Goal: Check status: Check status

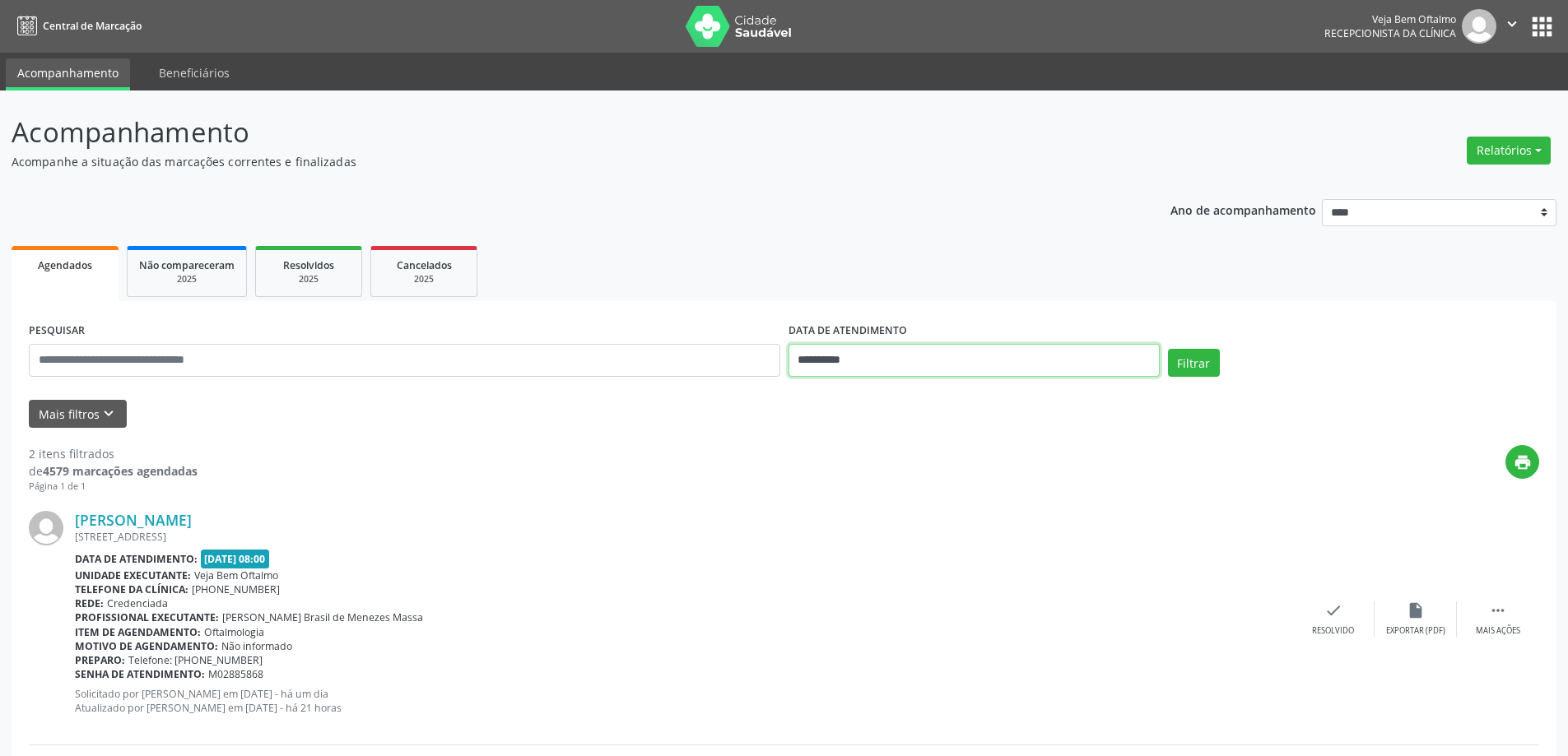
click at [1145, 361] on input "**********" at bounding box center [974, 361] width 371 height 33
click at [912, 548] on span "20" at bounding box center [915, 545] width 32 height 32
type input "**********"
click at [912, 548] on span "20" at bounding box center [915, 545] width 32 height 32
click at [1189, 361] on button "Filtrar" at bounding box center [1194, 363] width 52 height 28
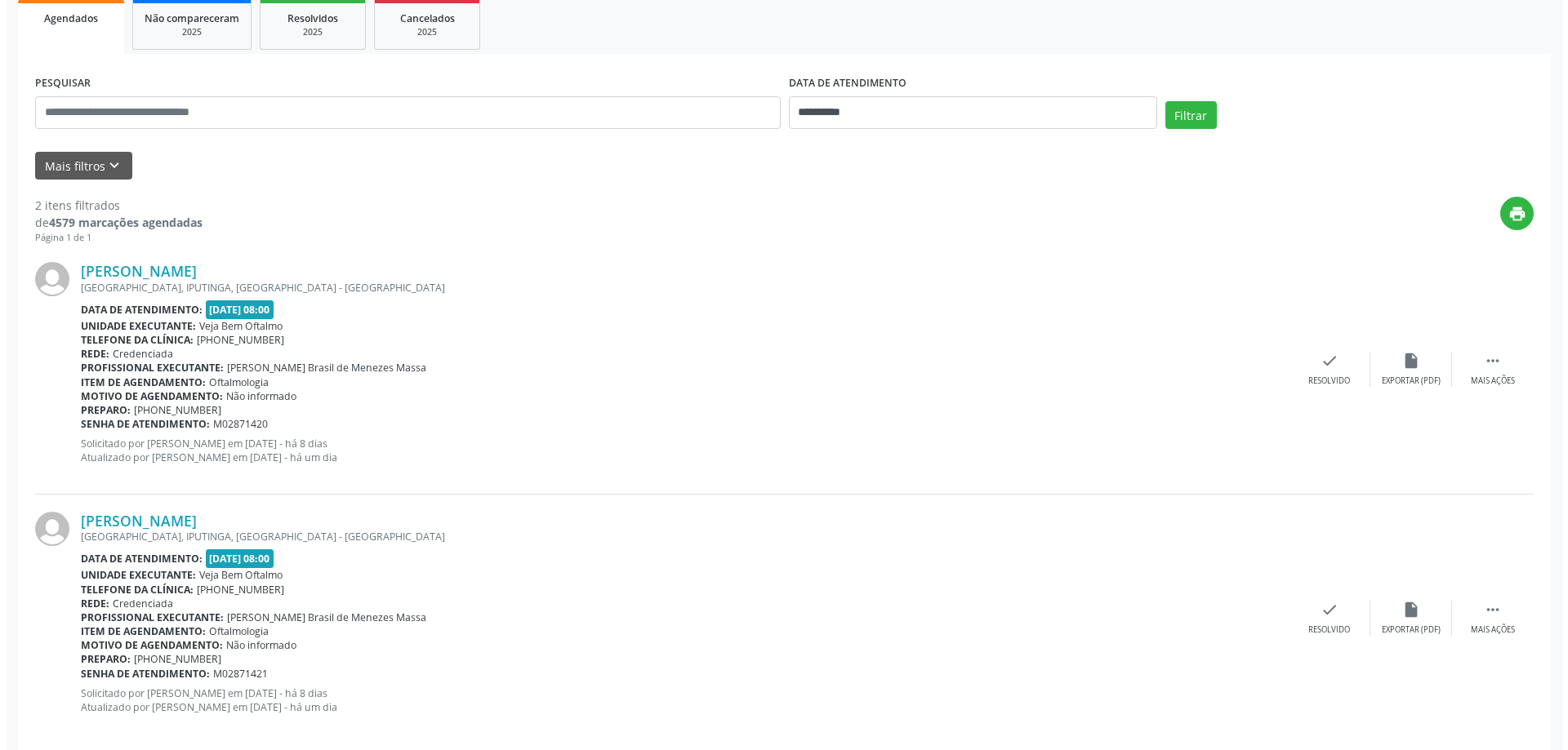
scroll to position [266, 0]
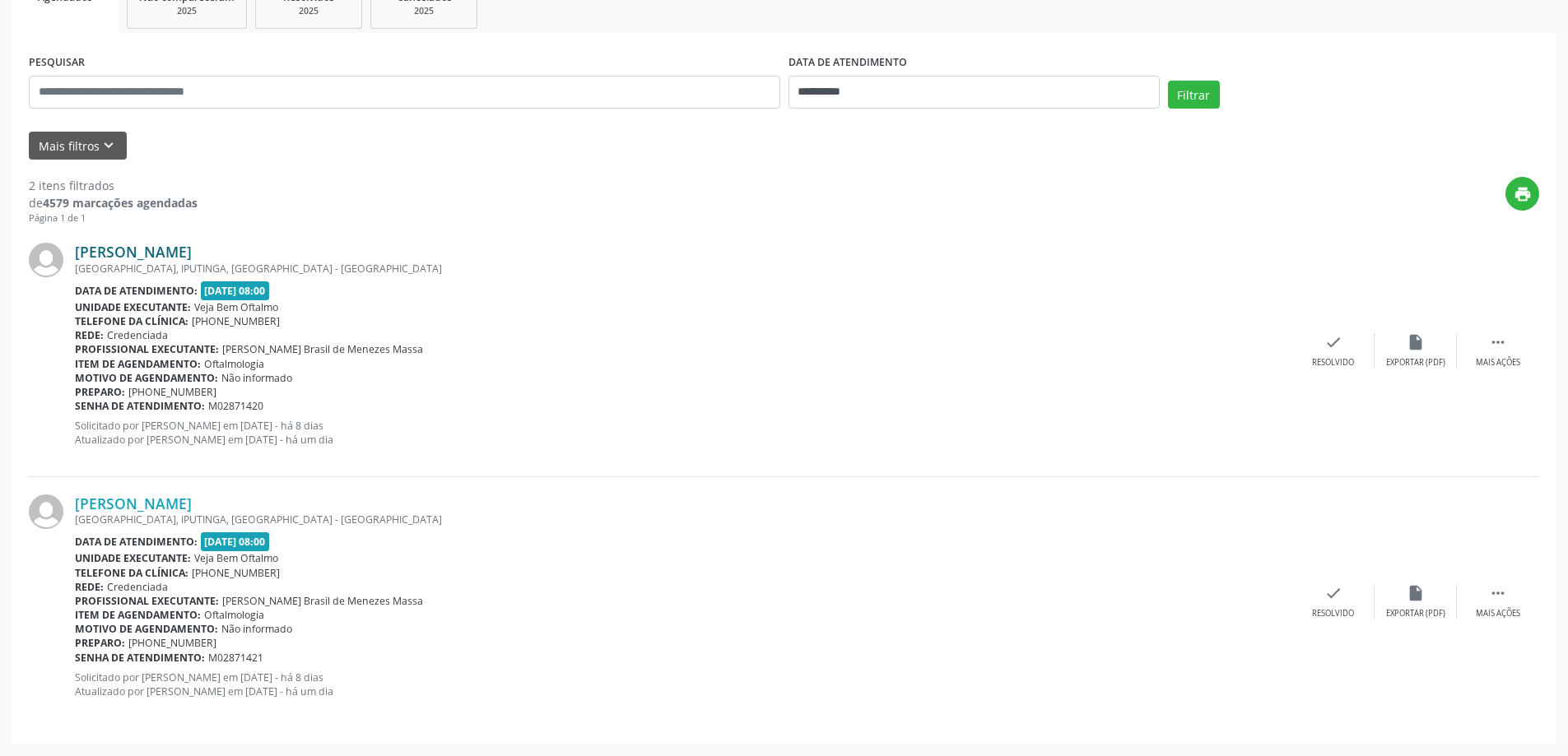
click at [192, 246] on link "[PERSON_NAME]" at bounding box center [133, 251] width 117 height 18
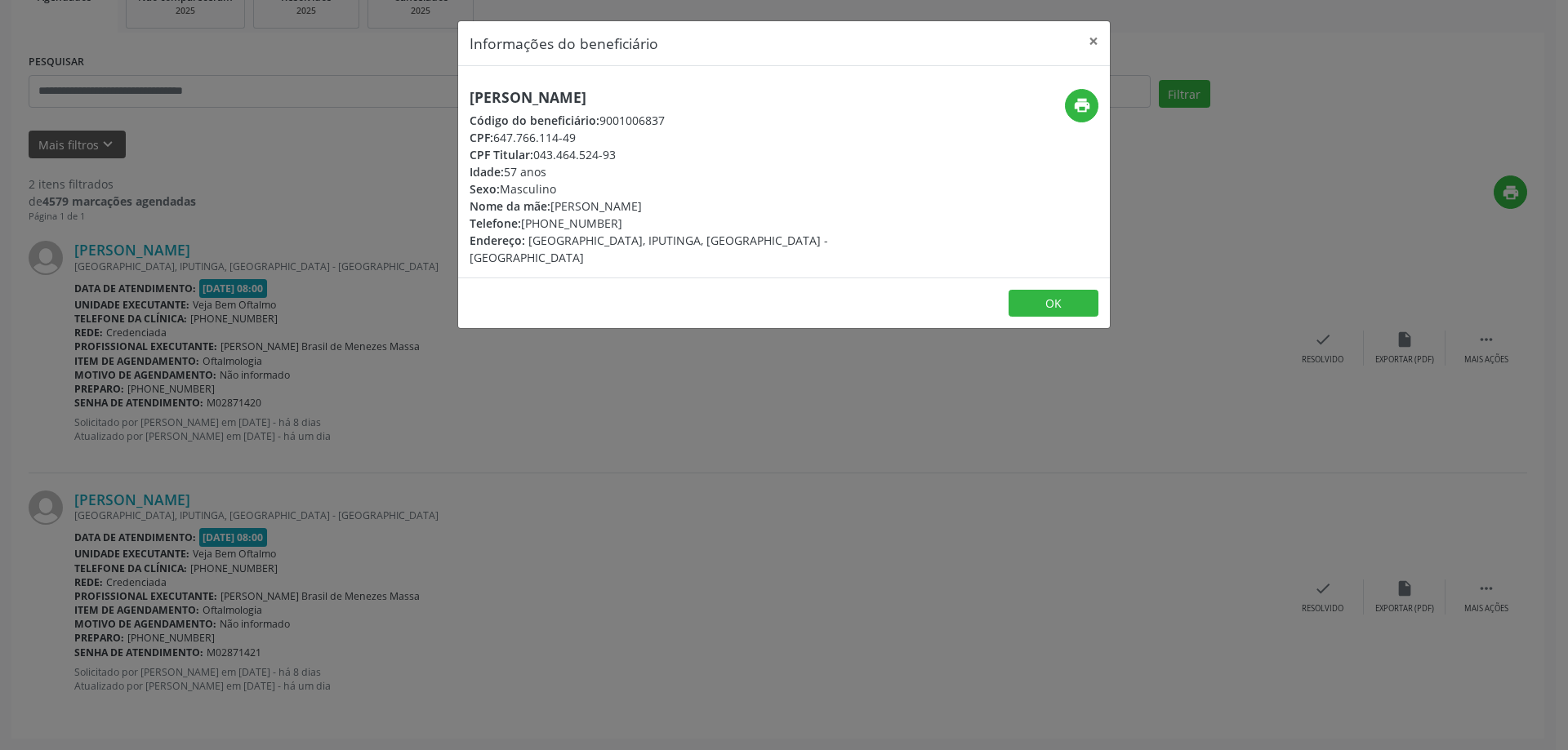
drag, startPoint x: 467, startPoint y: 99, endPoint x: 705, endPoint y: 97, distance: 238.0
click at [705, 97] on div "[PERSON_NAME] Código do beneficiário: 9001006837 CPF: 647.766.114-49 CPF Titula…" at bounding box center [675, 178] width 434 height 177
copy h5 "[PERSON_NAME]"
click at [1093, 37] on button "×" at bounding box center [1093, 41] width 32 height 40
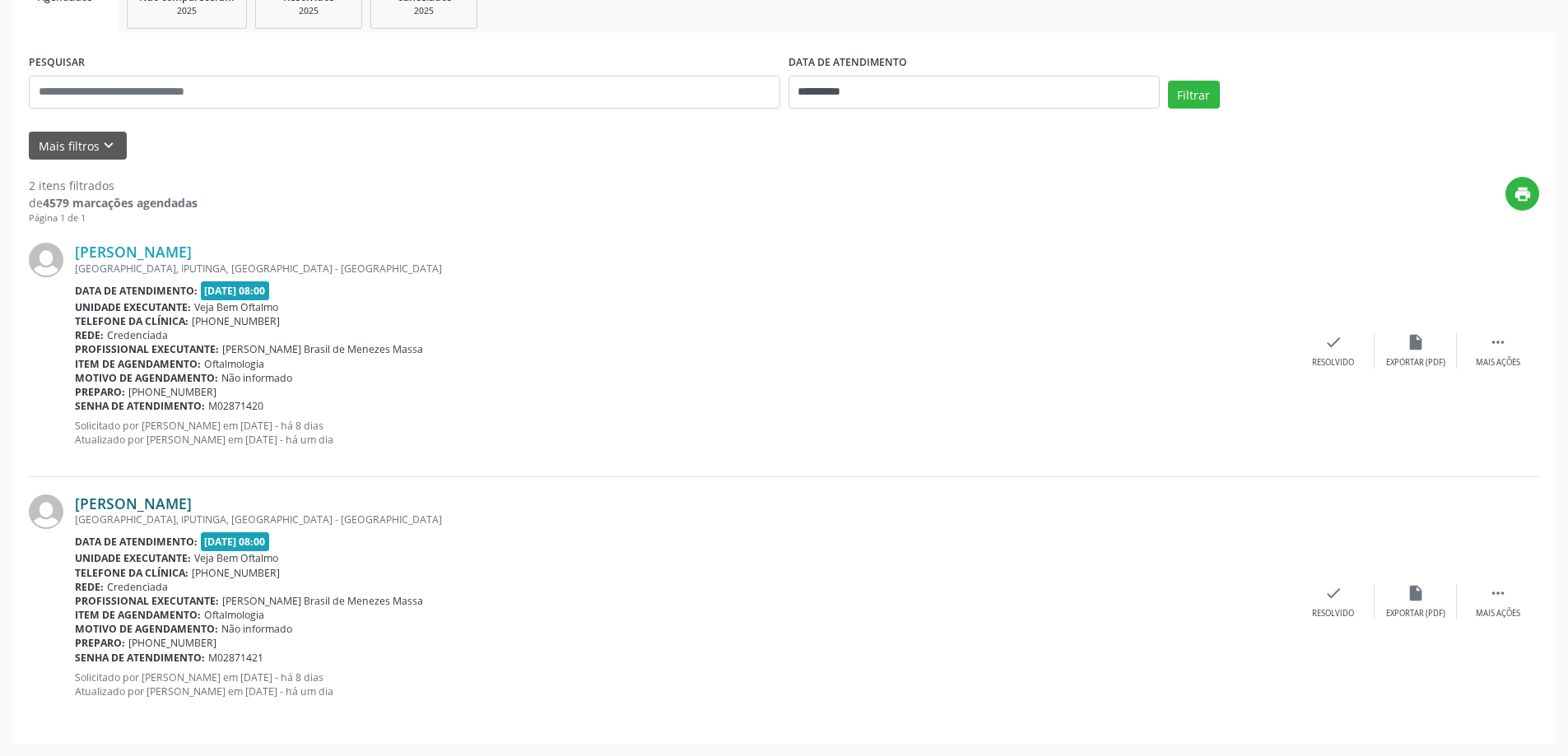
click at [133, 504] on link "[PERSON_NAME]" at bounding box center [133, 504] width 117 height 18
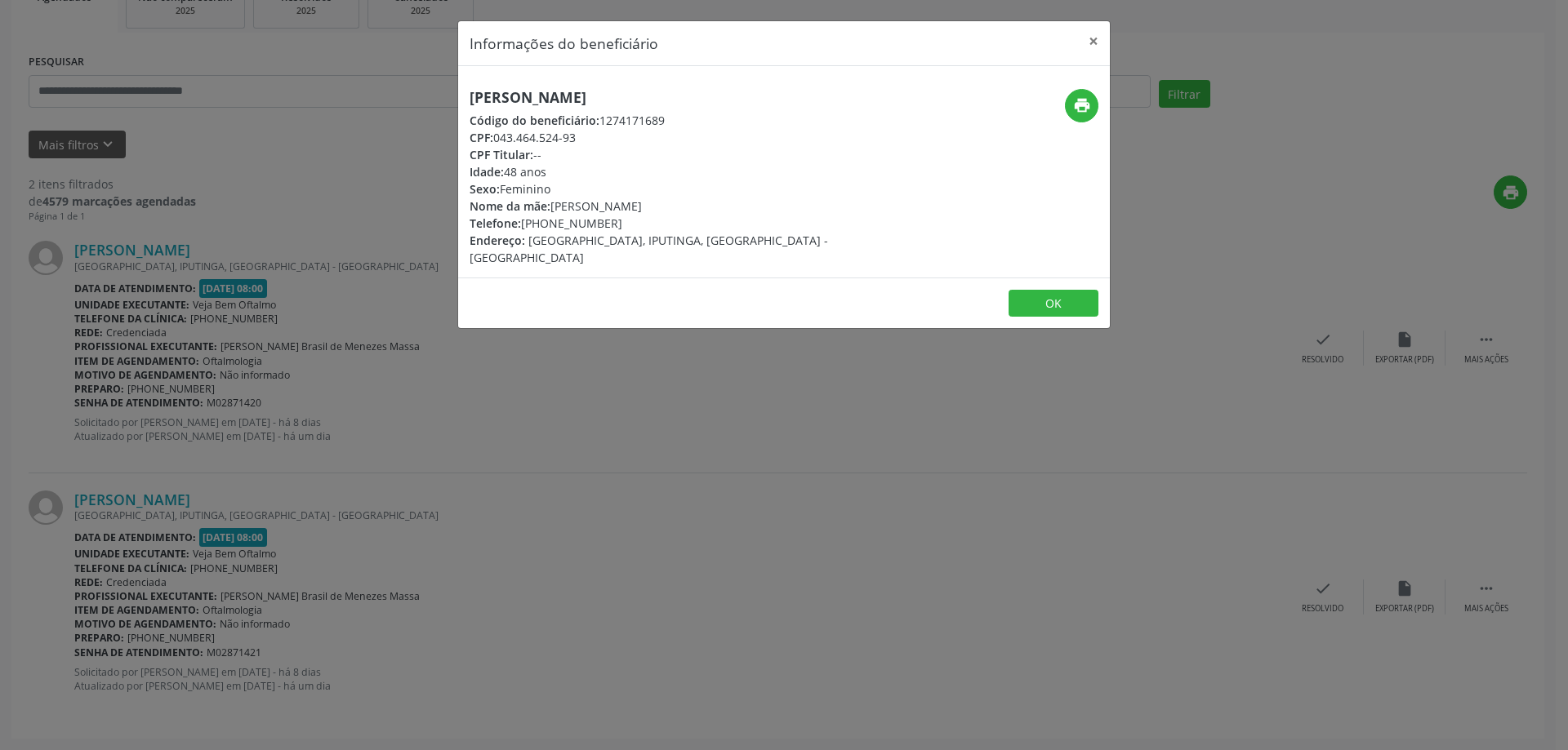
drag, startPoint x: 467, startPoint y: 95, endPoint x: 719, endPoint y: 89, distance: 252.1
click at [719, 89] on div "[PERSON_NAME] Código do beneficiário: 1274171689 CPF: 043.464.524-93 CPF Titula…" at bounding box center [675, 178] width 434 height 177
copy h5 "[PERSON_NAME]"
